Goal: Navigation & Orientation: Understand site structure

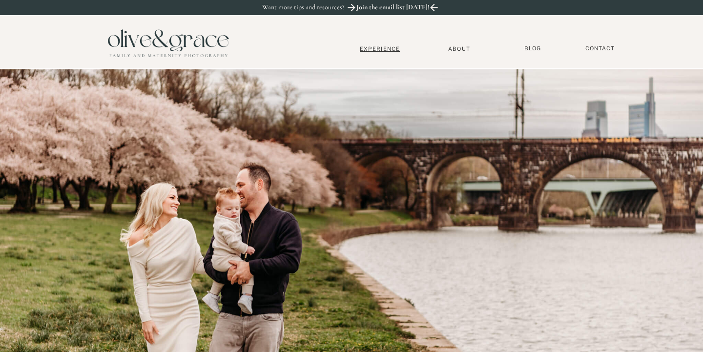
click at [389, 51] on nav "Experience" at bounding box center [379, 48] width 64 height 7
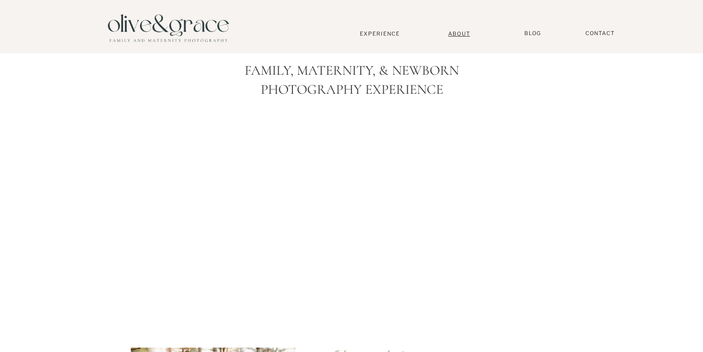
click at [464, 33] on nav "About" at bounding box center [459, 33] width 30 height 6
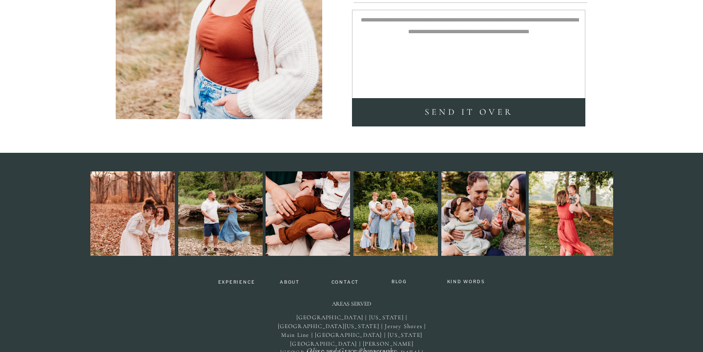
scroll to position [2293, 0]
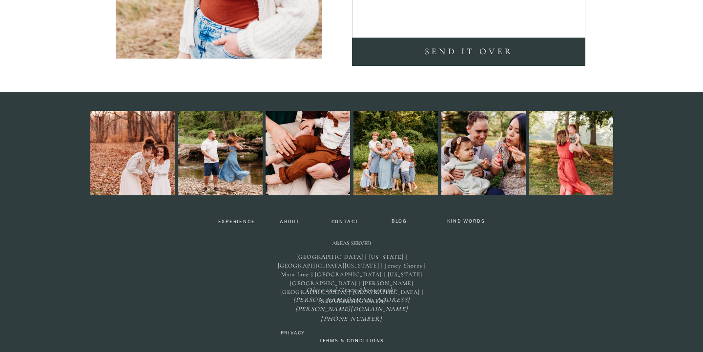
click at [152, 146] on div at bounding box center [132, 153] width 84 height 84
click at [239, 222] on nav "Experience" at bounding box center [236, 222] width 46 height 7
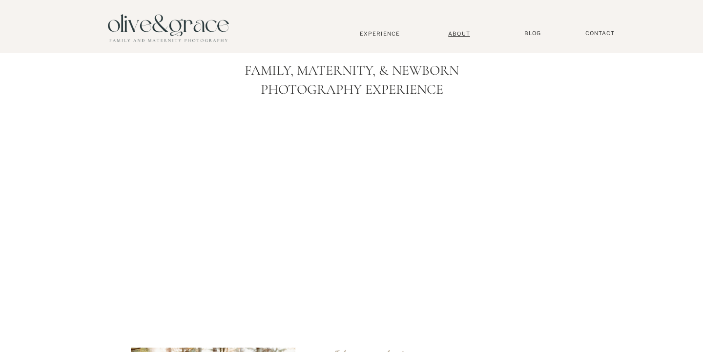
click at [459, 33] on nav "About" at bounding box center [459, 33] width 30 height 6
